Goal: Information Seeking & Learning: Learn about a topic

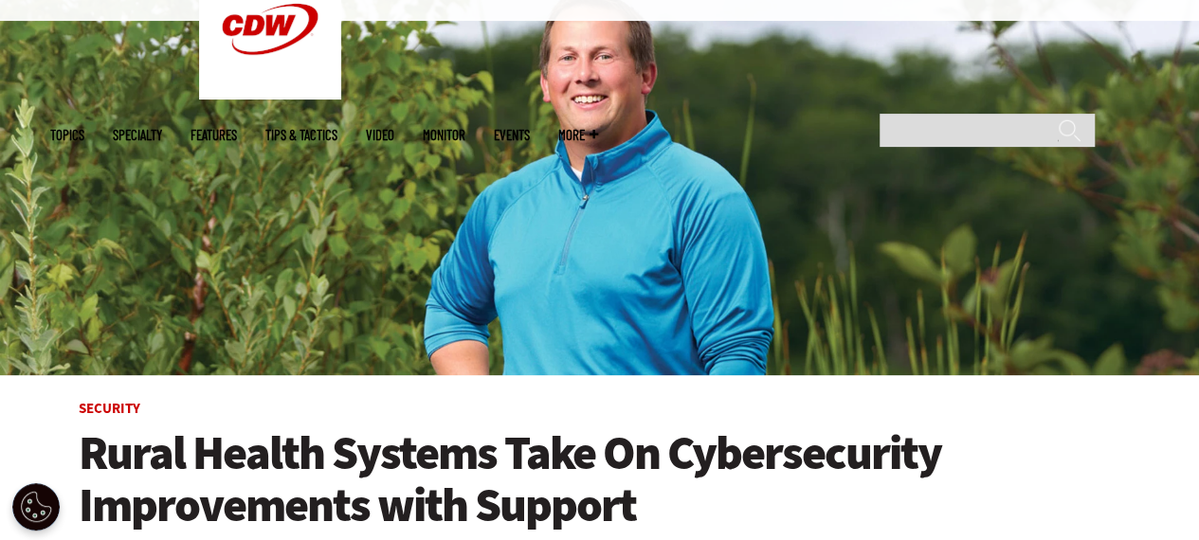
scroll to position [474, 0]
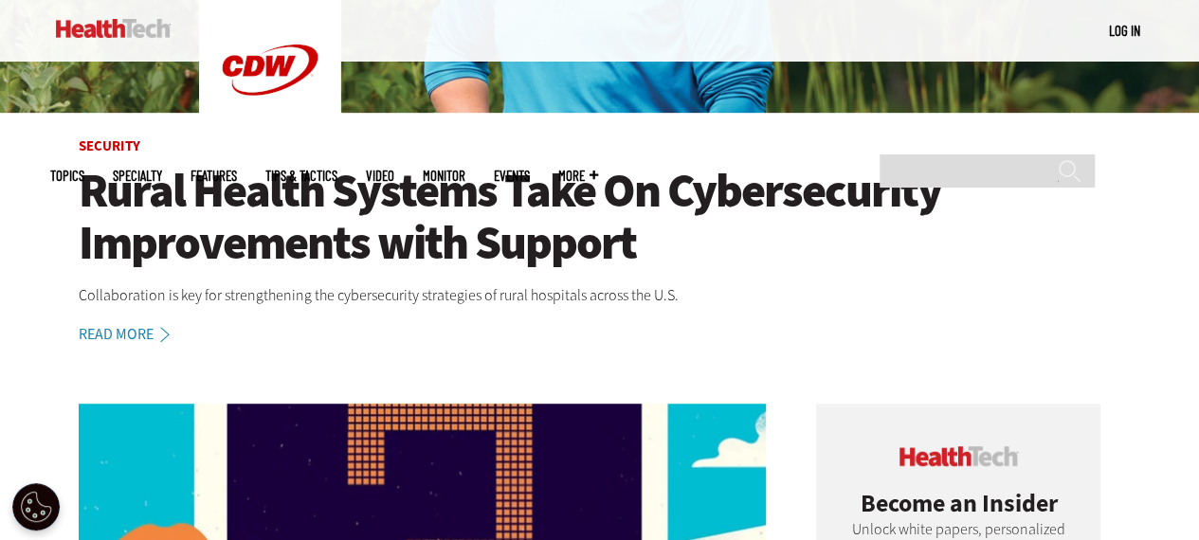
click at [116, 31] on img at bounding box center [113, 28] width 115 height 19
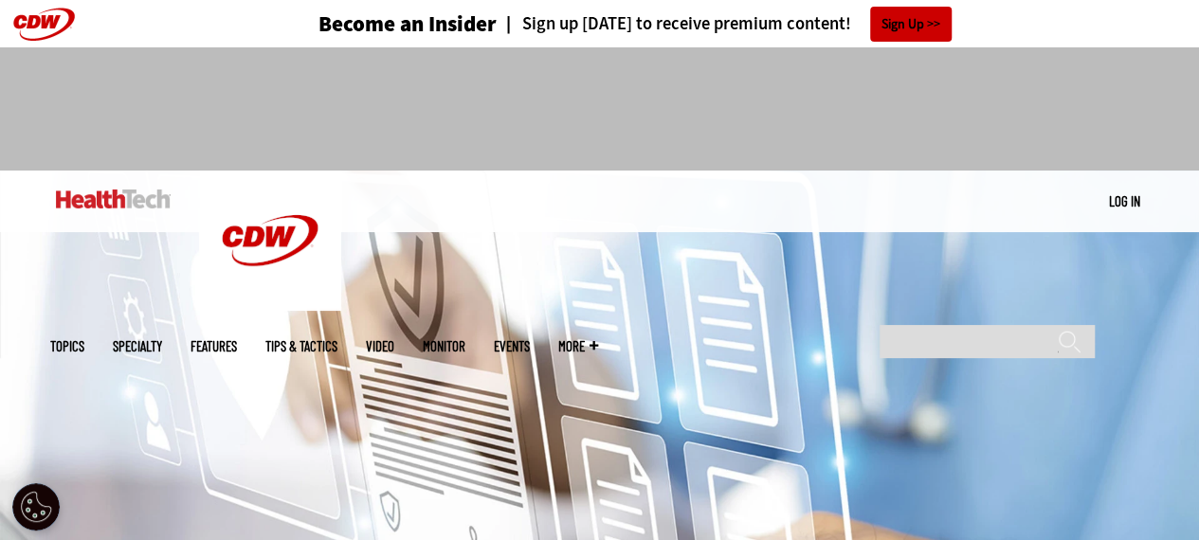
click at [106, 205] on img at bounding box center [113, 199] width 115 height 19
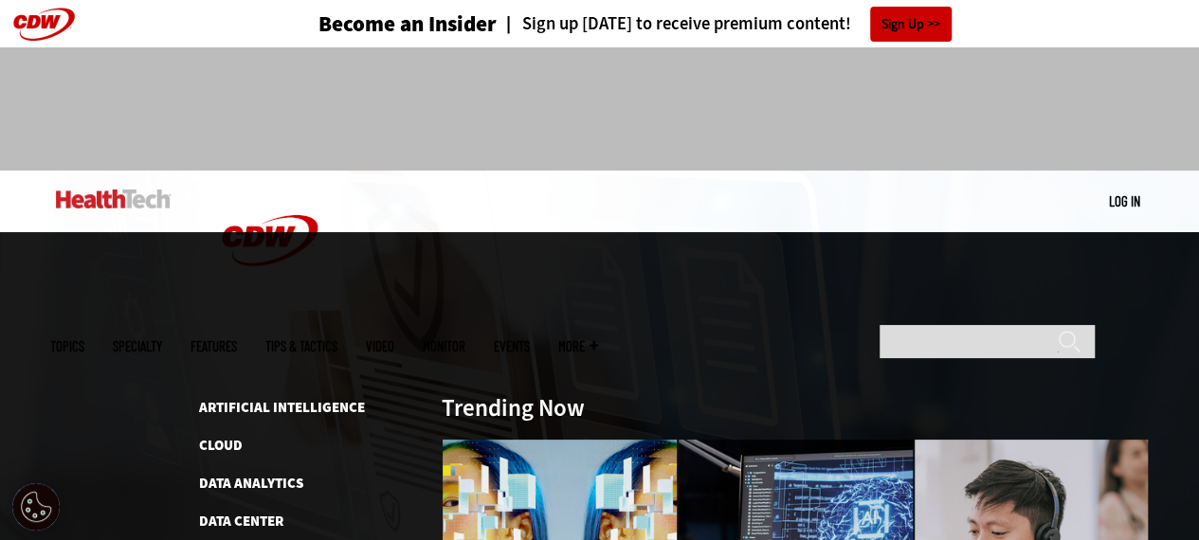
click at [84, 339] on span "Topics" at bounding box center [67, 346] width 34 height 14
click at [162, 339] on span "Specialty" at bounding box center [137, 346] width 49 height 14
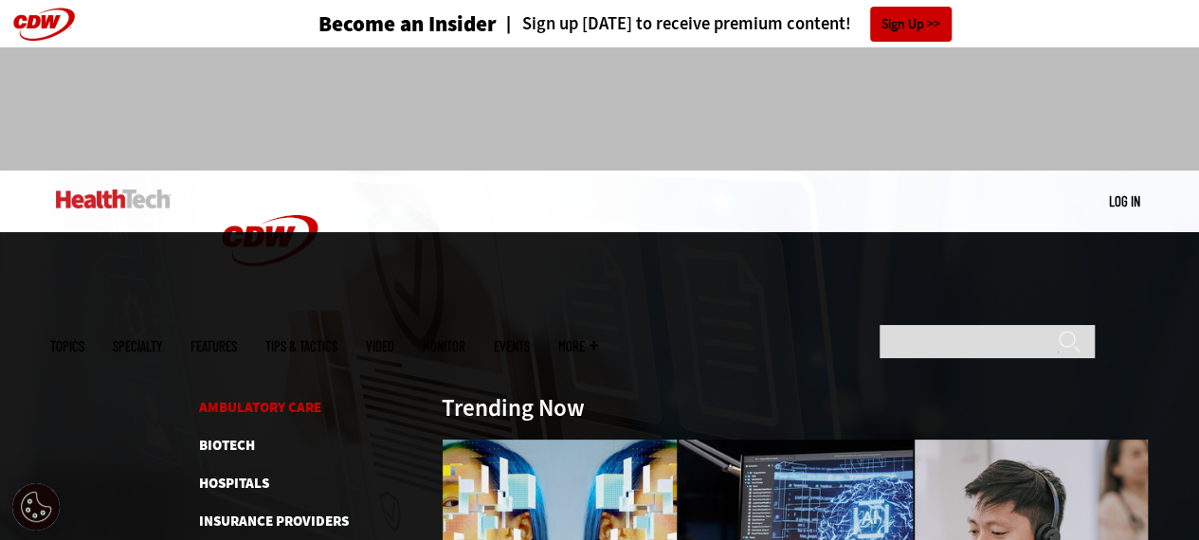
click at [257, 398] on link "Ambulatory Care" at bounding box center [260, 407] width 122 height 19
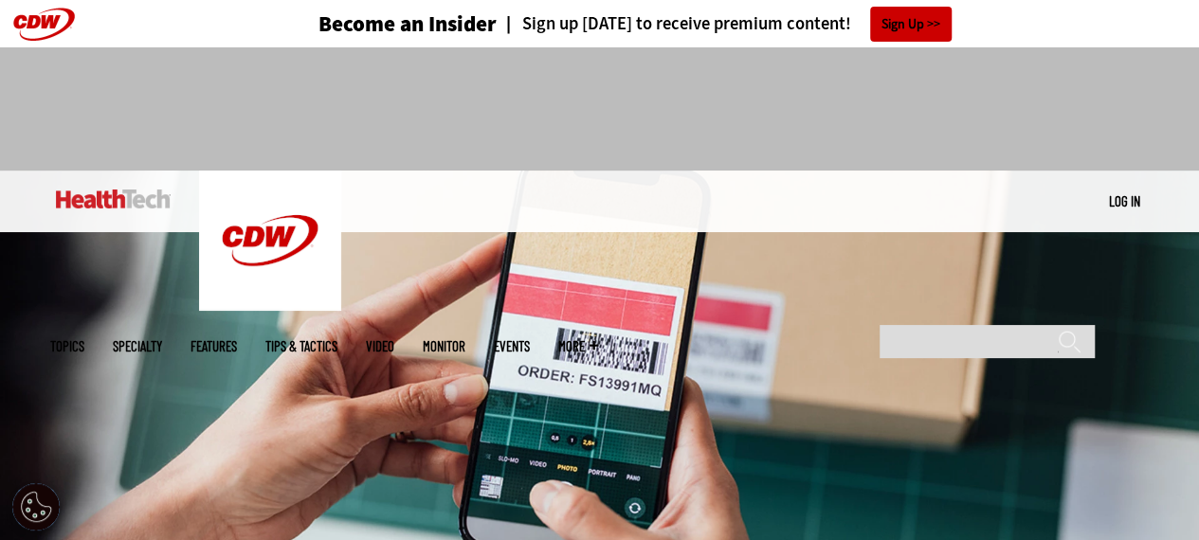
click at [106, 200] on img at bounding box center [113, 199] width 115 height 19
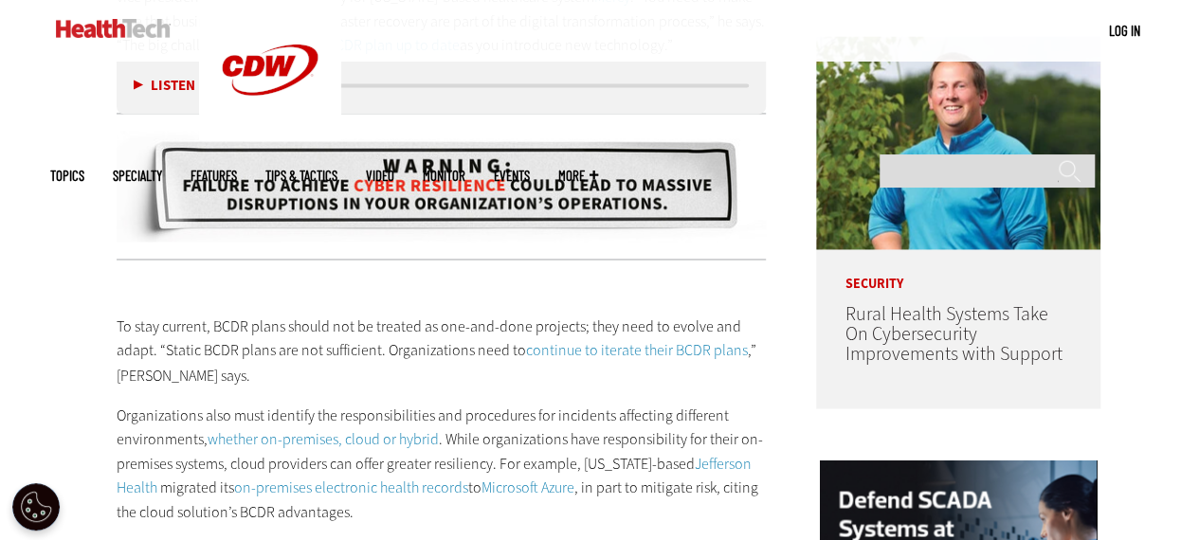
scroll to position [1801, 0]
